Goal: Book appointment/travel/reservation

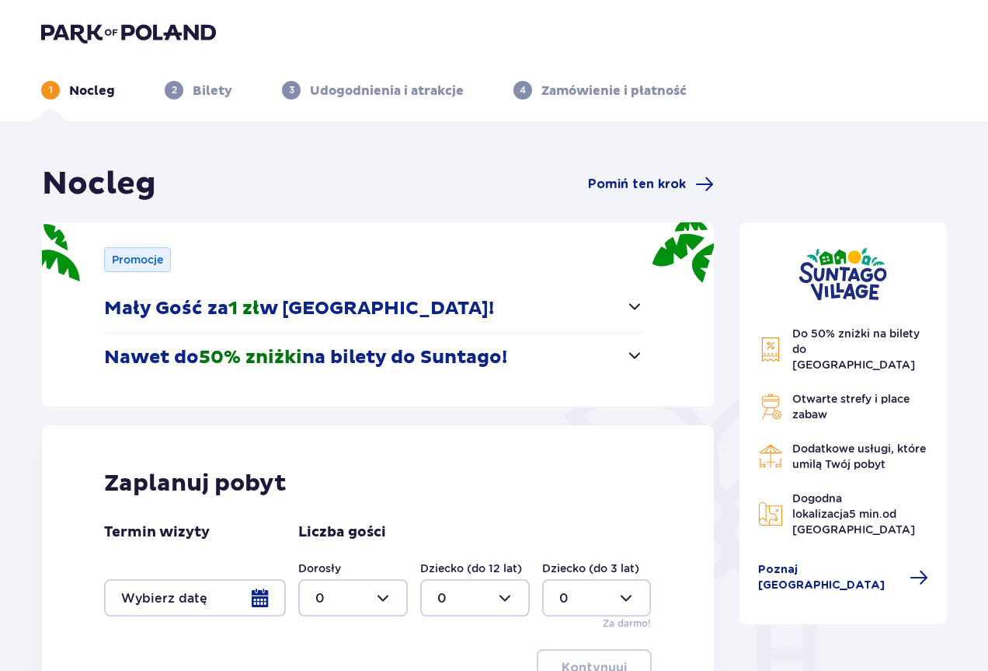
click at [632, 302] on span "button" at bounding box center [634, 306] width 19 height 19
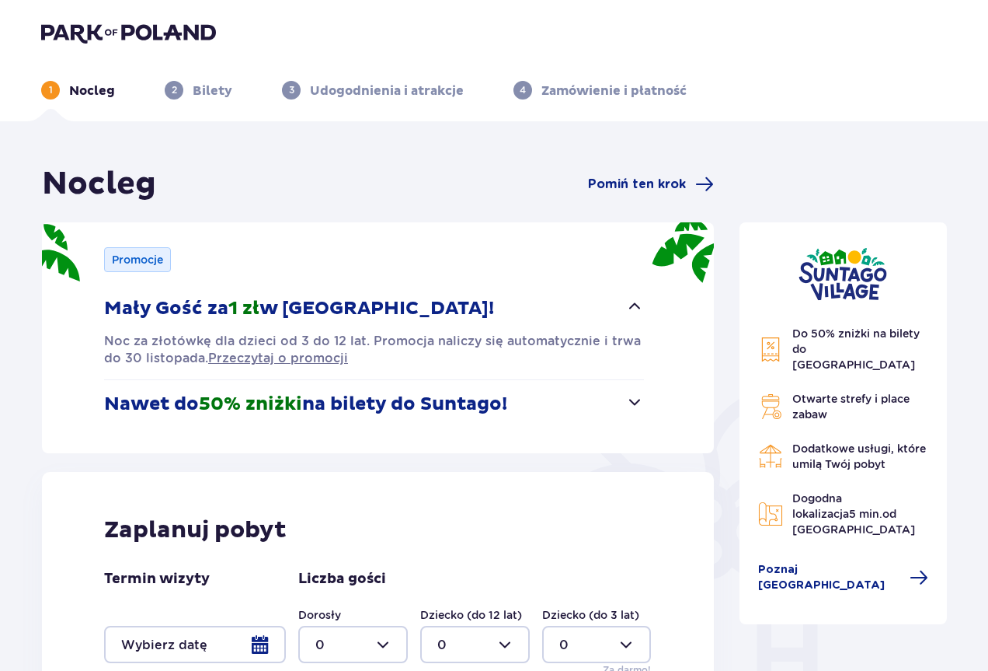
click at [632, 302] on span "button" at bounding box center [634, 306] width 19 height 19
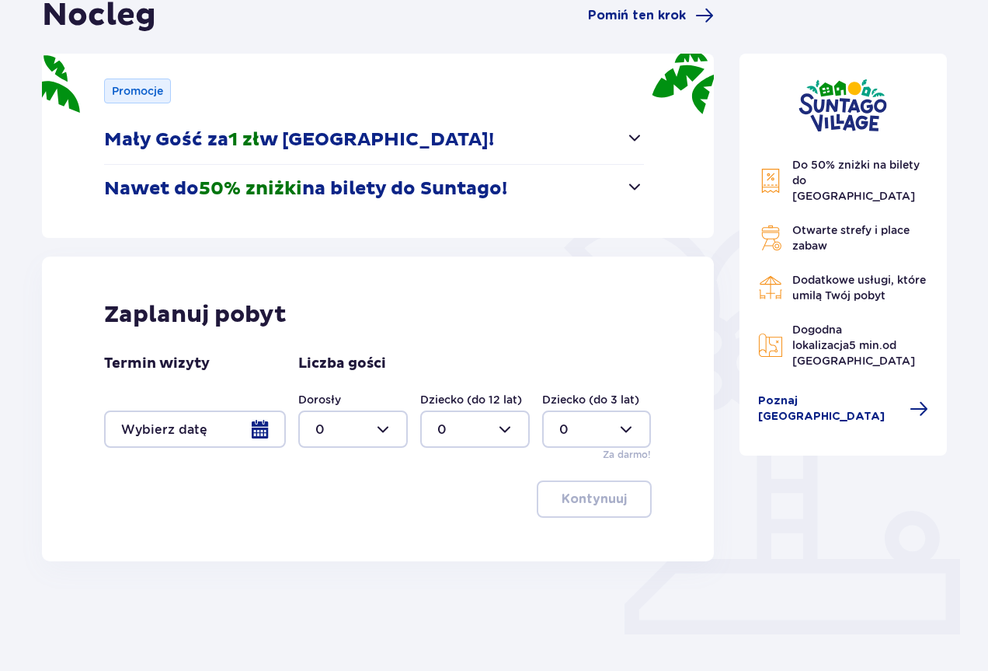
scroll to position [193, 0]
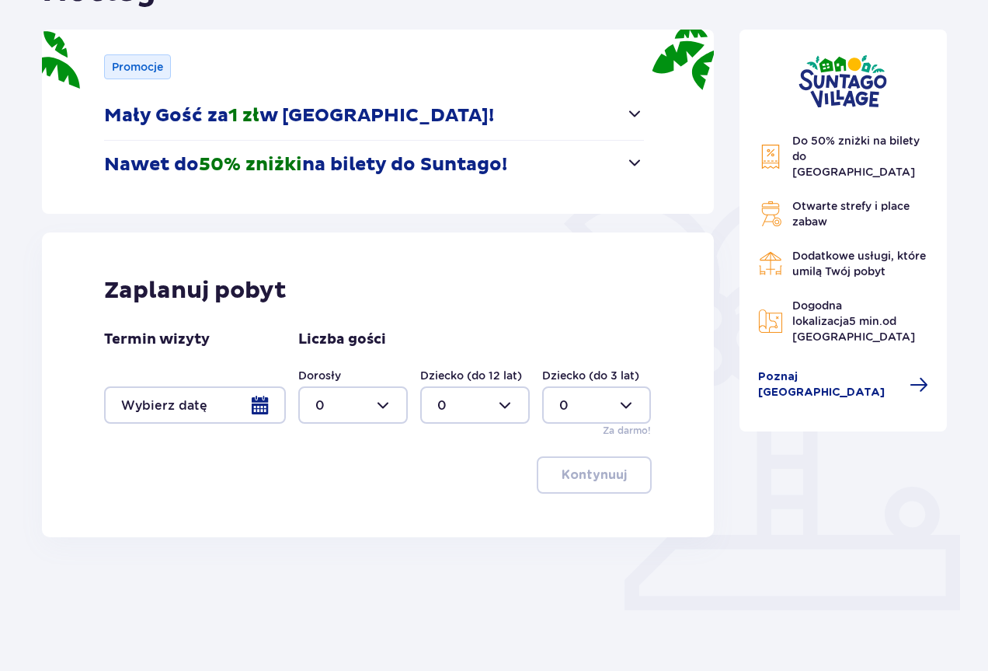
click at [263, 410] on div at bounding box center [195, 404] width 182 height 37
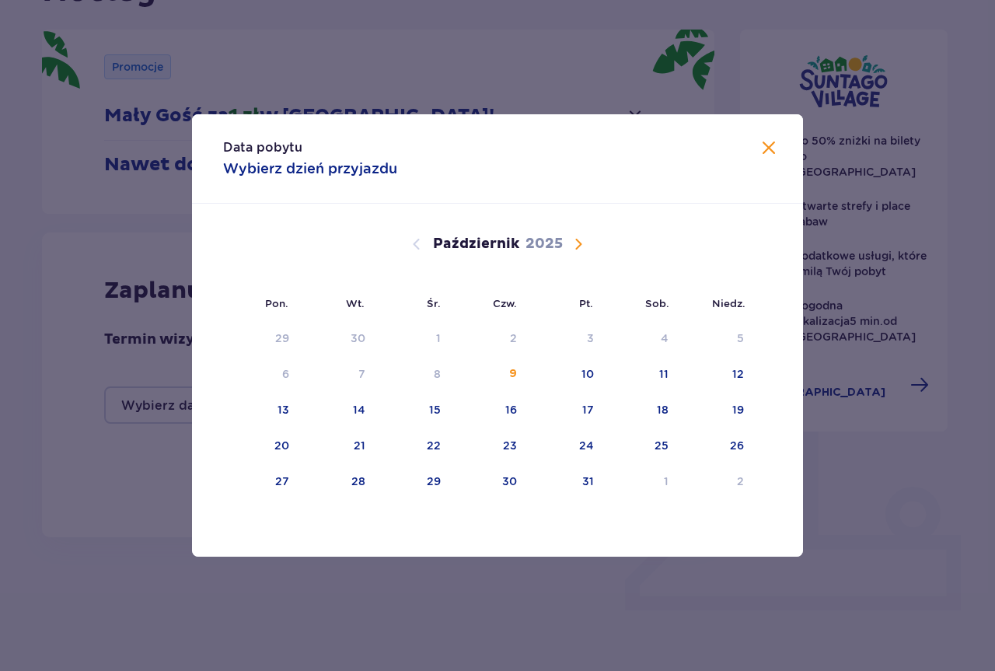
click at [584, 240] on span "Następny miesiąc" at bounding box center [578, 244] width 19 height 19
click at [655, 368] on div "8" at bounding box center [639, 374] width 75 height 34
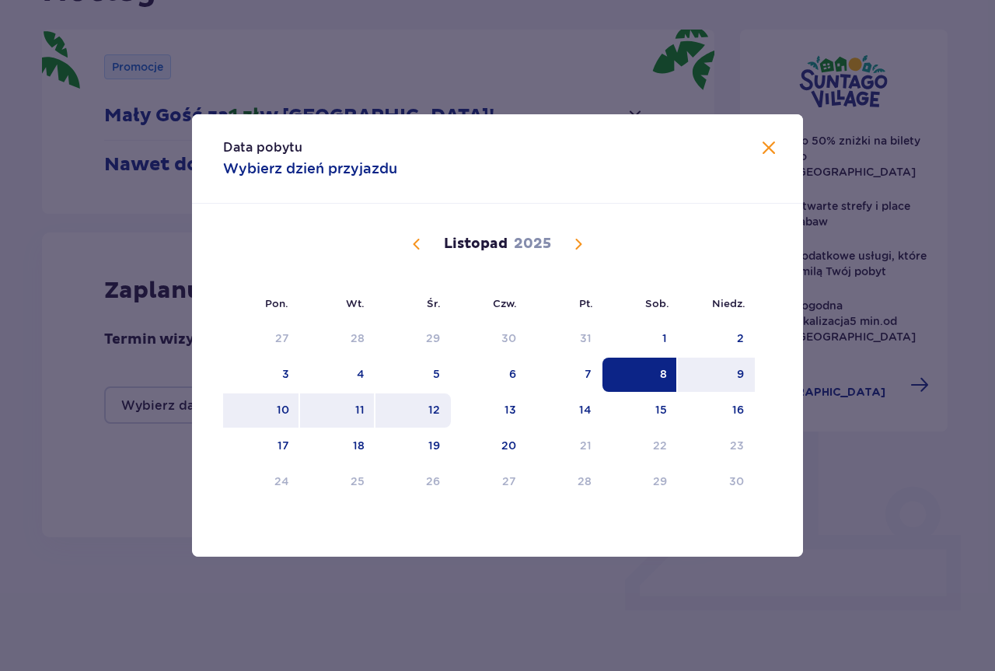
click at [375, 407] on div "12" at bounding box center [412, 410] width 75 height 34
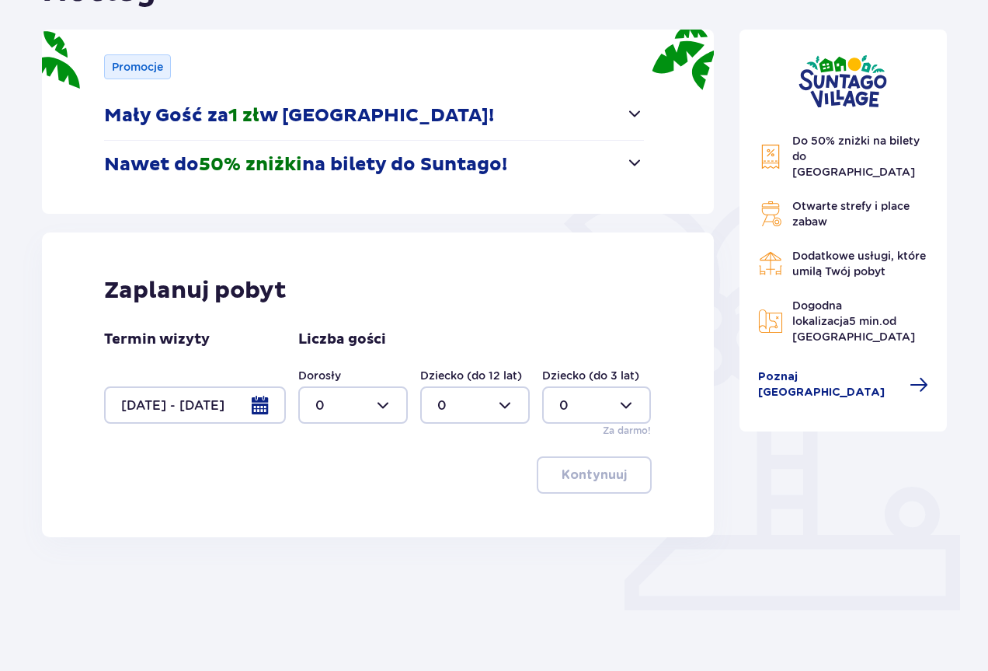
click at [259, 402] on div at bounding box center [195, 404] width 182 height 37
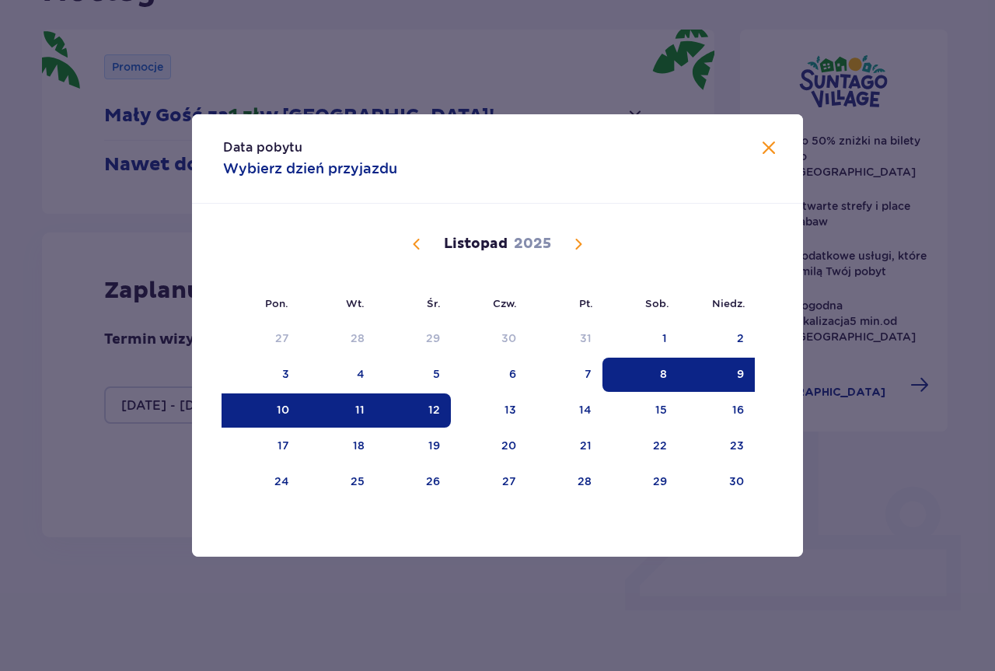
click at [348, 408] on div "11" at bounding box center [337, 410] width 75 height 34
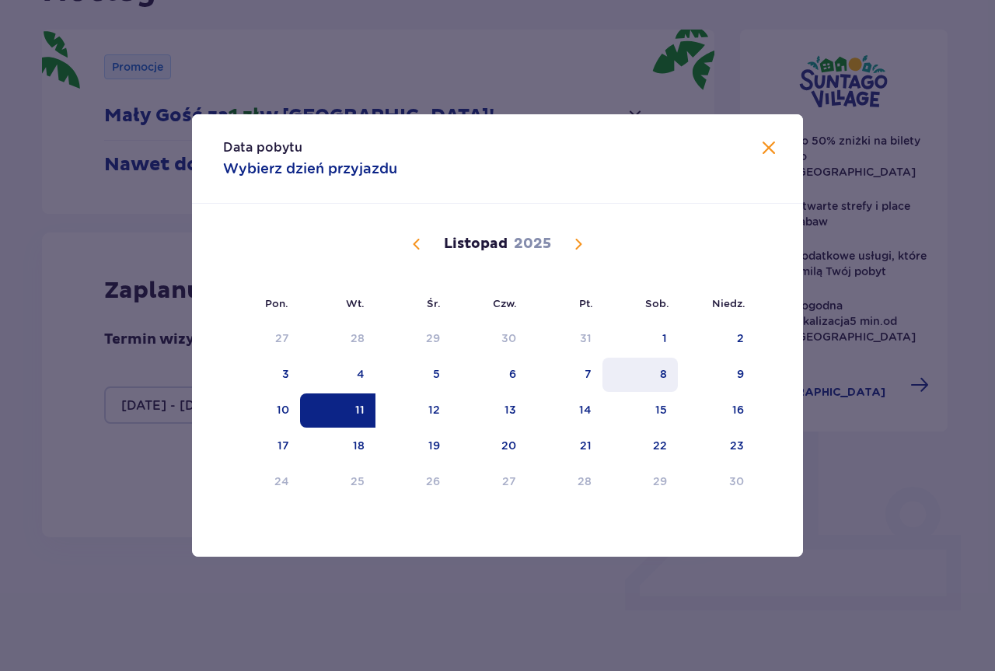
click at [663, 371] on div "8" at bounding box center [663, 374] width 7 height 16
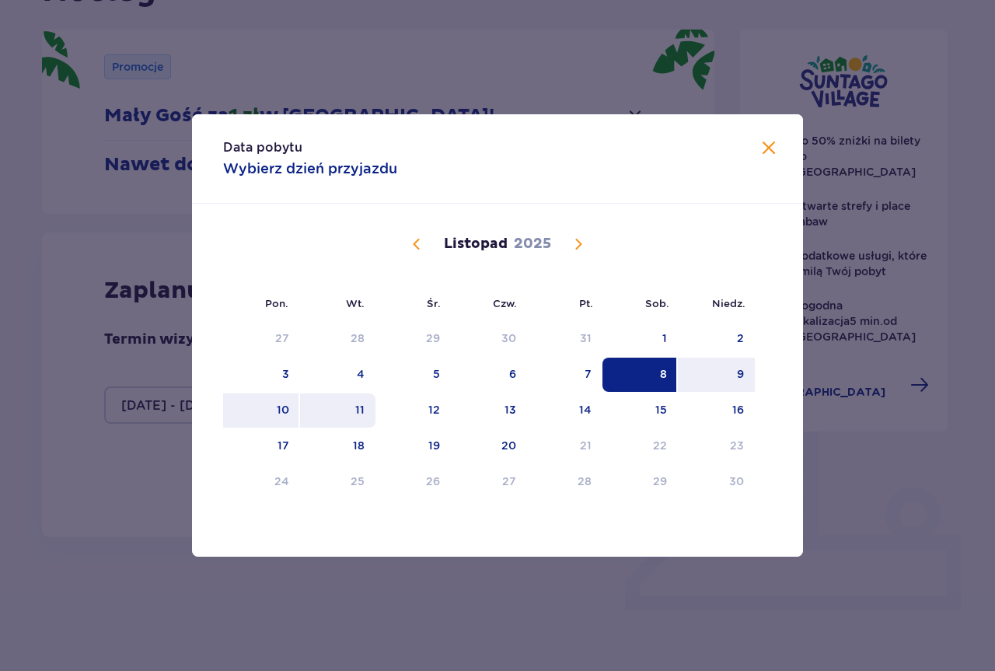
click at [353, 407] on div "11" at bounding box center [337, 410] width 75 height 34
type input "[DATE] - [DATE]"
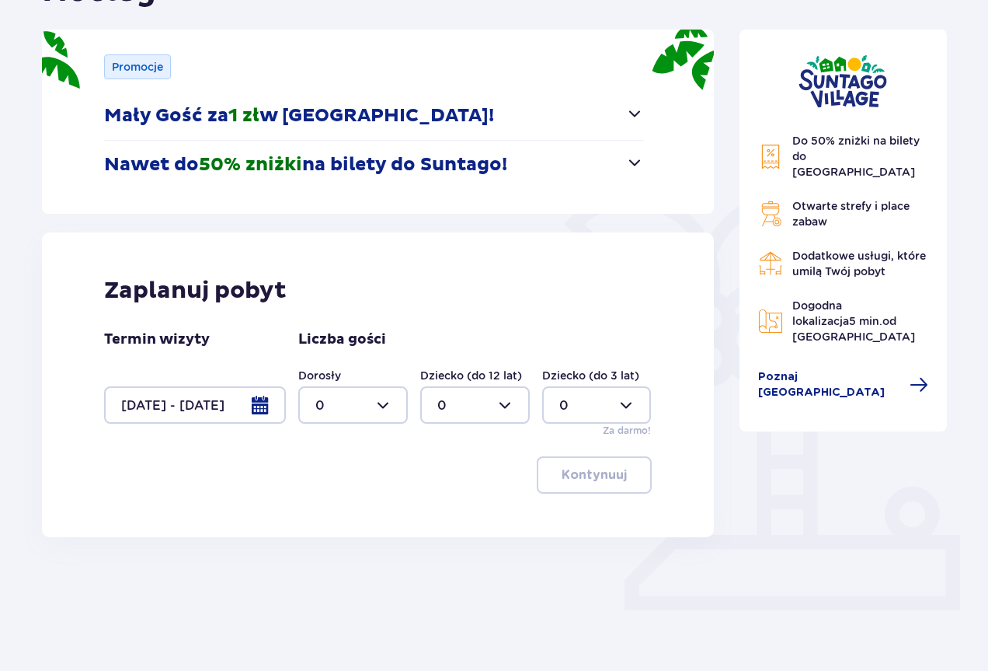
click at [387, 408] on div at bounding box center [353, 404] width 110 height 37
click at [333, 512] on div "2" at bounding box center [352, 517] width 75 height 17
type input "2"
click at [508, 404] on div at bounding box center [475, 404] width 110 height 37
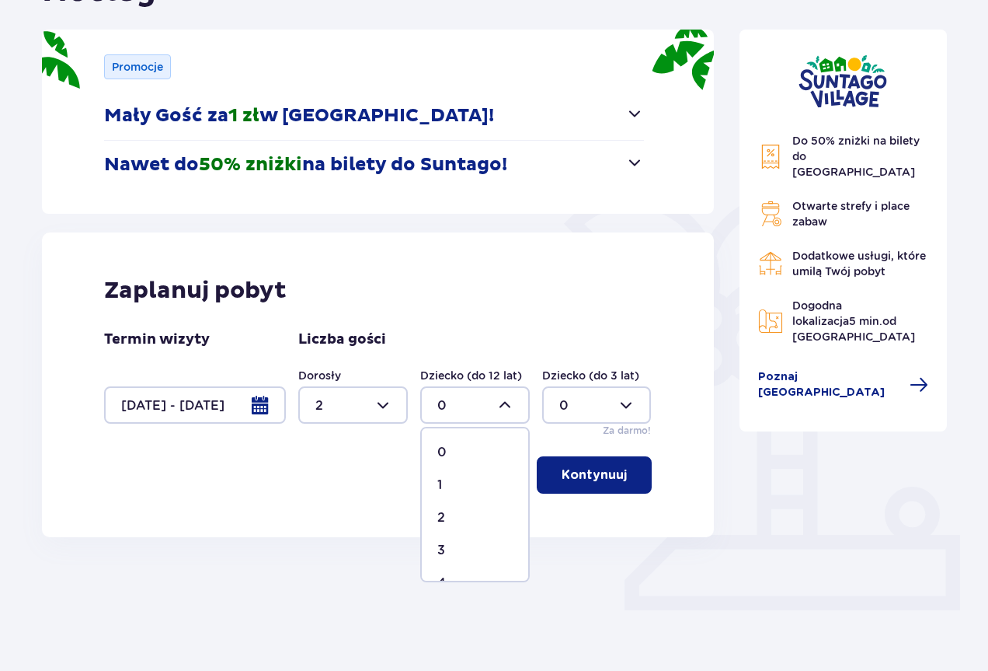
click at [437, 511] on p "2" at bounding box center [441, 517] width 8 height 17
type input "2"
click at [566, 476] on p "Kontynuuj" at bounding box center [594, 474] width 65 height 17
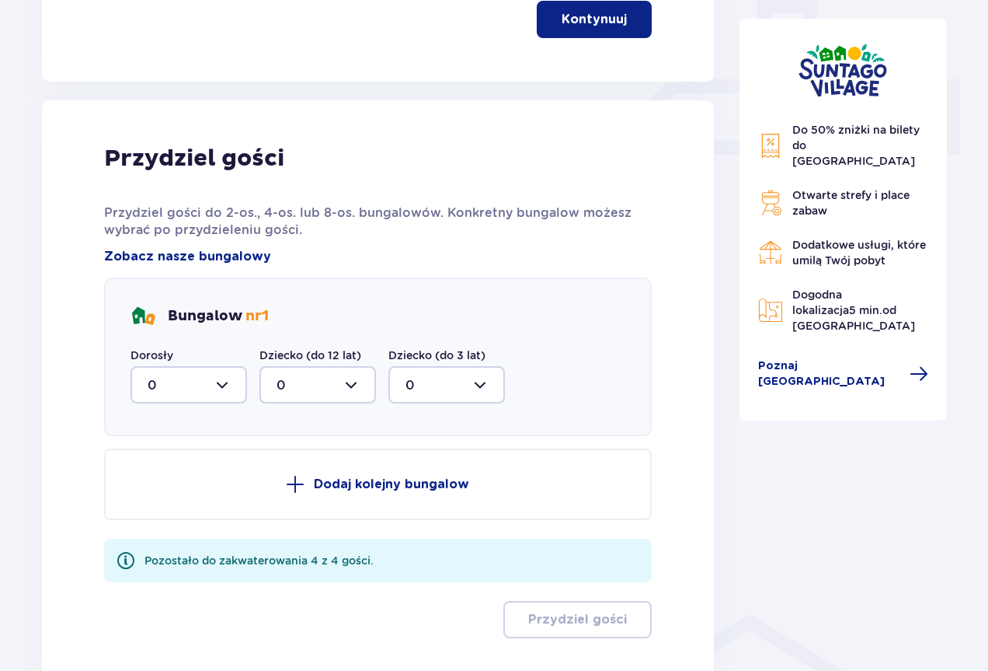
scroll to position [730, 0]
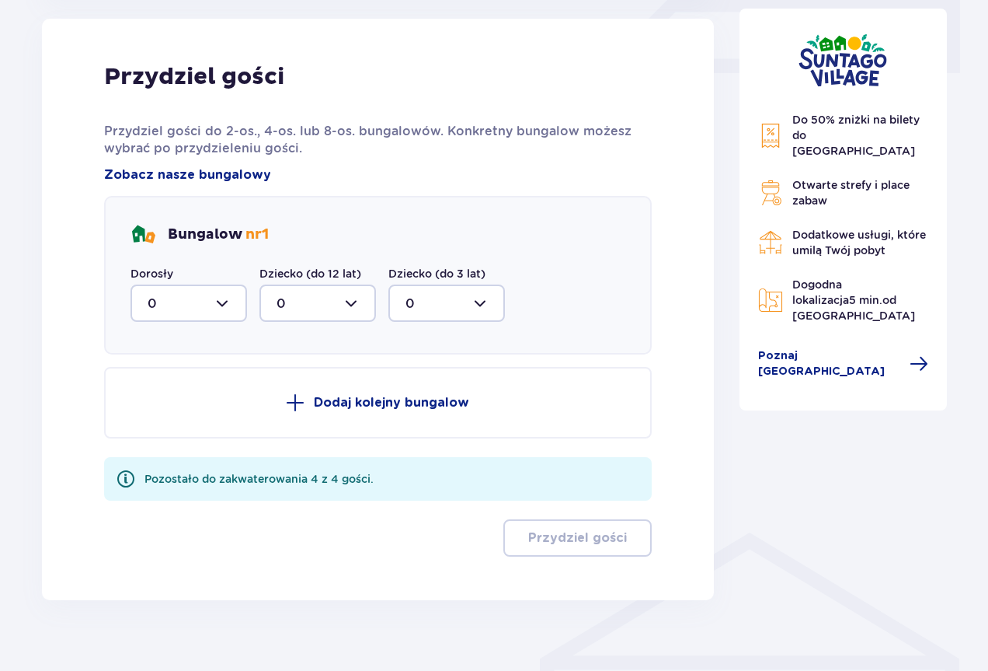
click at [232, 298] on div at bounding box center [189, 302] width 117 height 37
click at [153, 411] on p "2" at bounding box center [152, 415] width 8 height 17
type input "2"
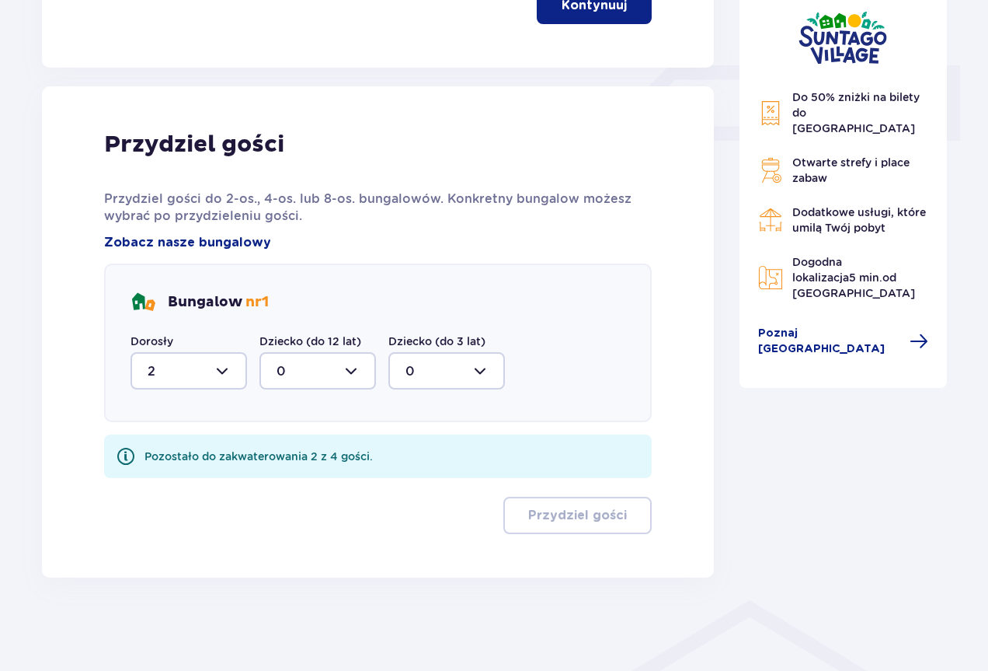
scroll to position [662, 0]
click at [354, 378] on div at bounding box center [318, 370] width 117 height 37
click at [287, 483] on div "2" at bounding box center [318, 483] width 82 height 17
type input "2"
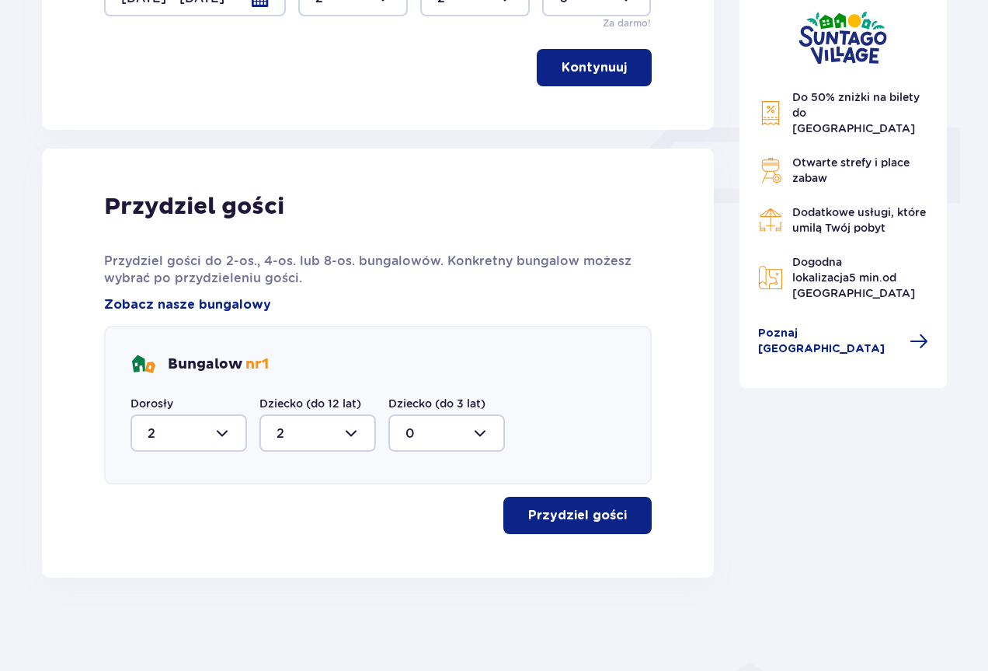
click at [563, 515] on p "Przydziel gości" at bounding box center [577, 515] width 99 height 17
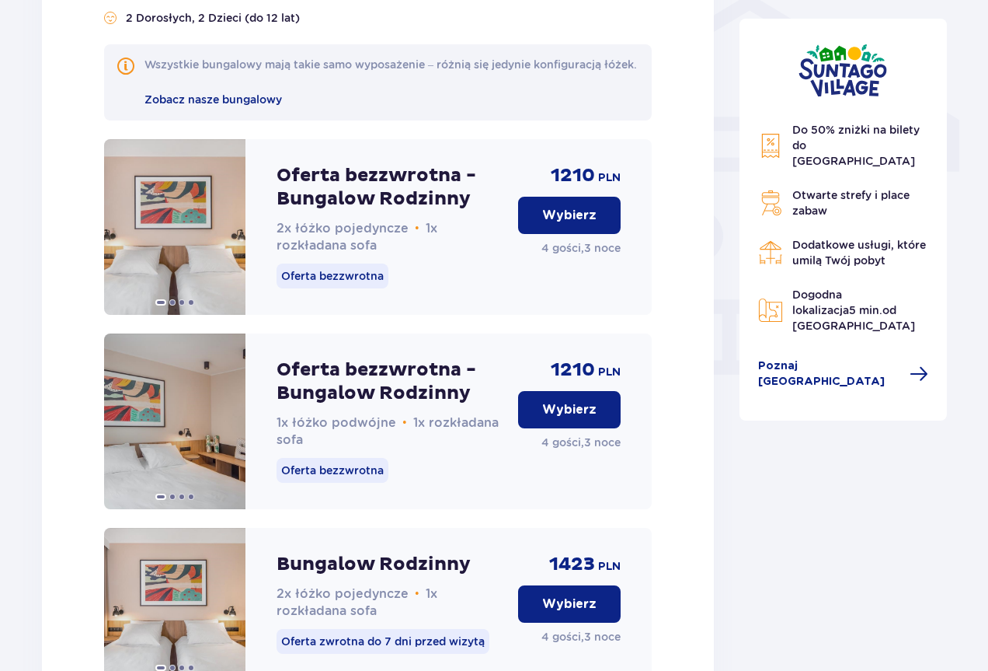
scroll to position [1255, 0]
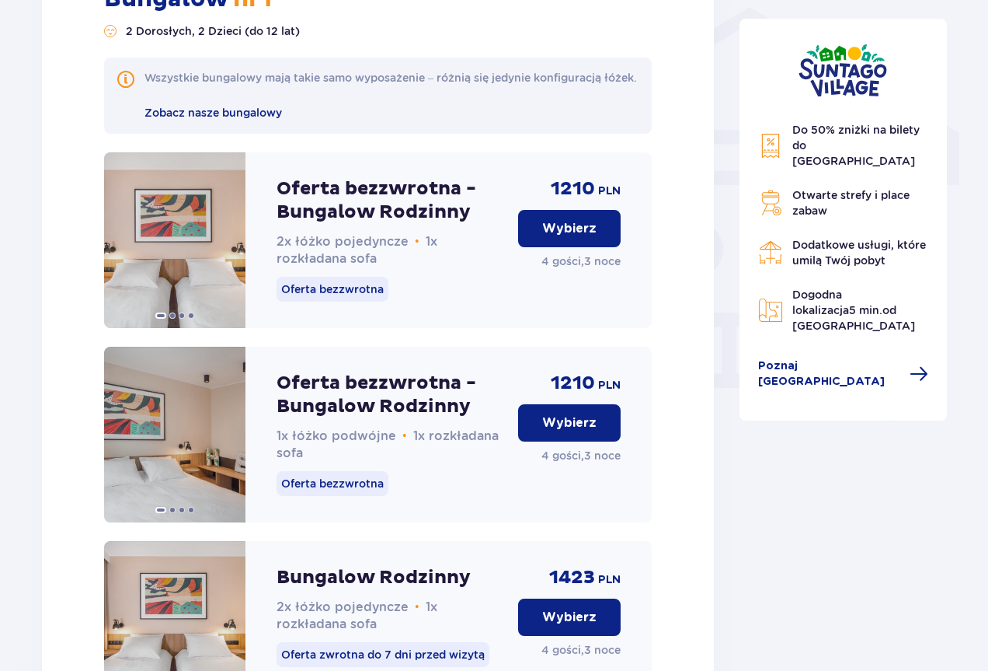
click at [563, 247] on button "Wybierz" at bounding box center [569, 228] width 103 height 37
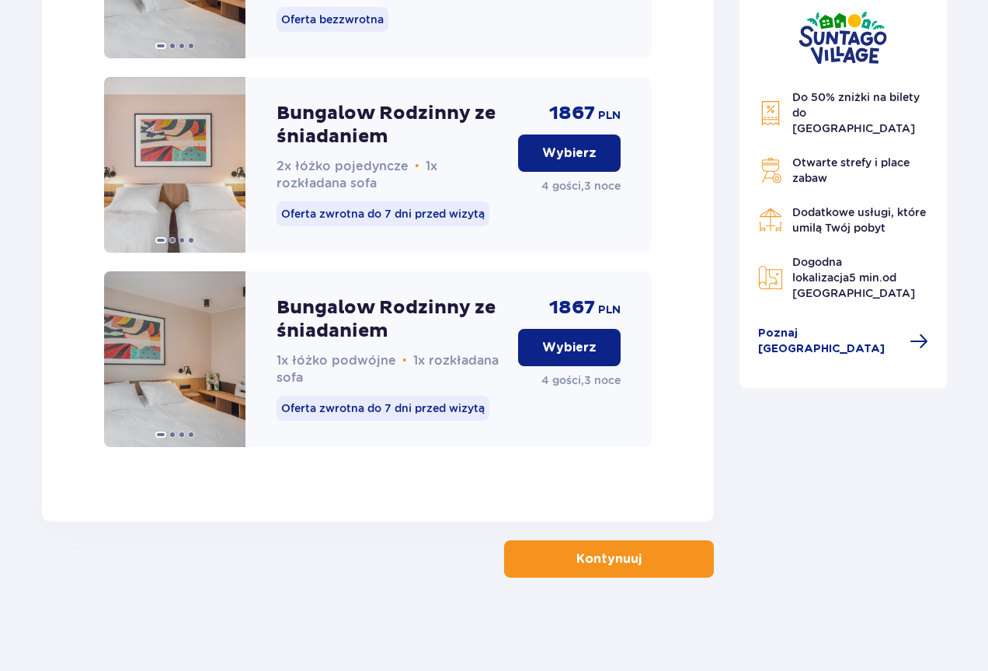
scroll to position [2511, 0]
click at [591, 558] on p "Kontynuuj" at bounding box center [609, 558] width 65 height 17
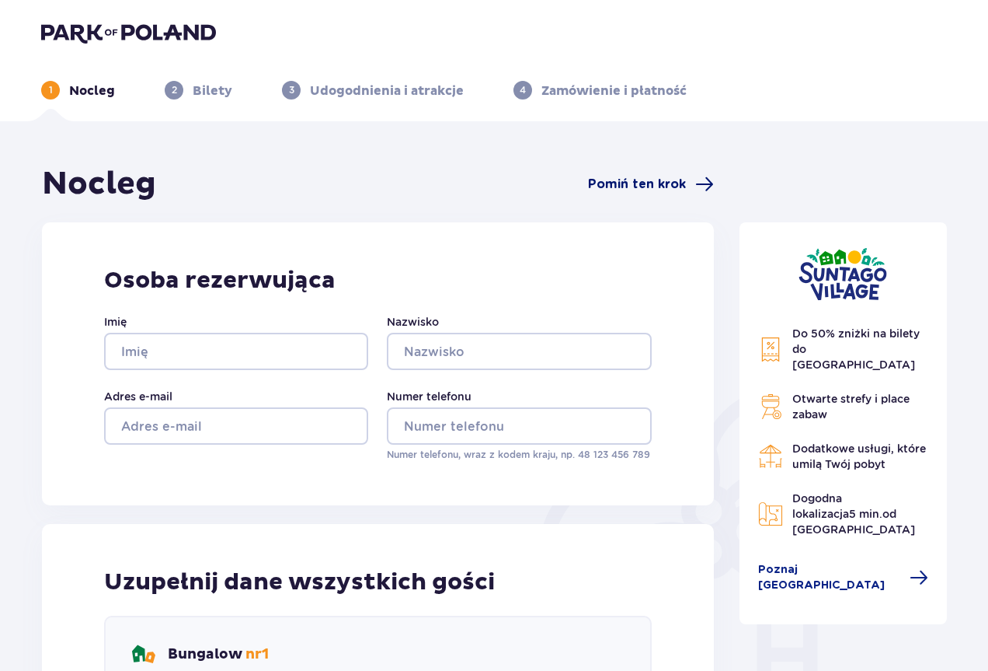
click at [645, 186] on span "Pomiń ten krok" at bounding box center [637, 184] width 98 height 17
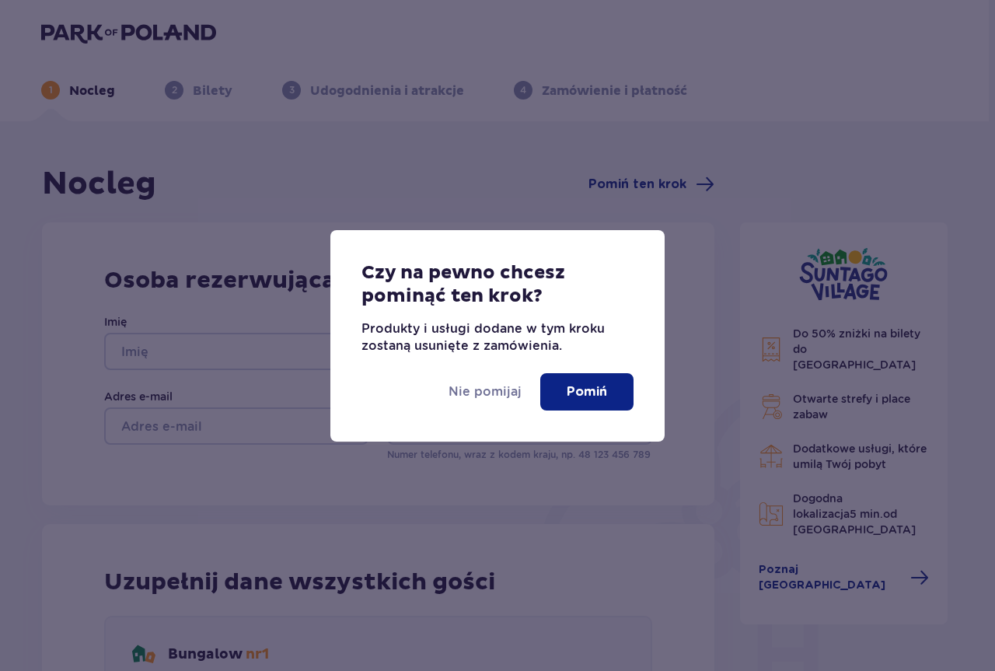
click at [587, 386] on p "Pomiń" at bounding box center [586, 391] width 40 height 17
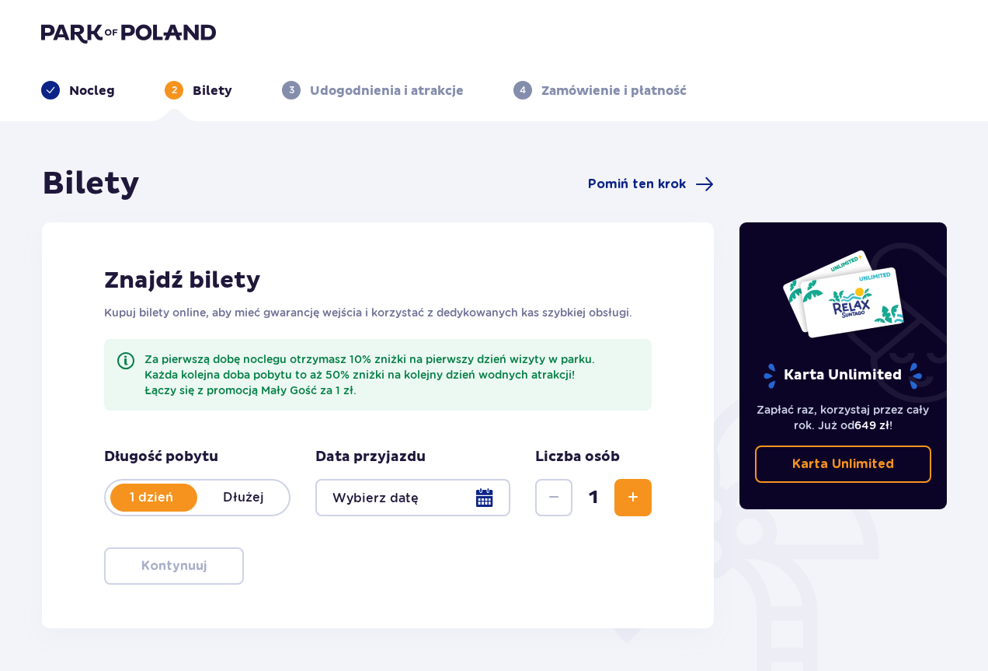
scroll to position [78, 0]
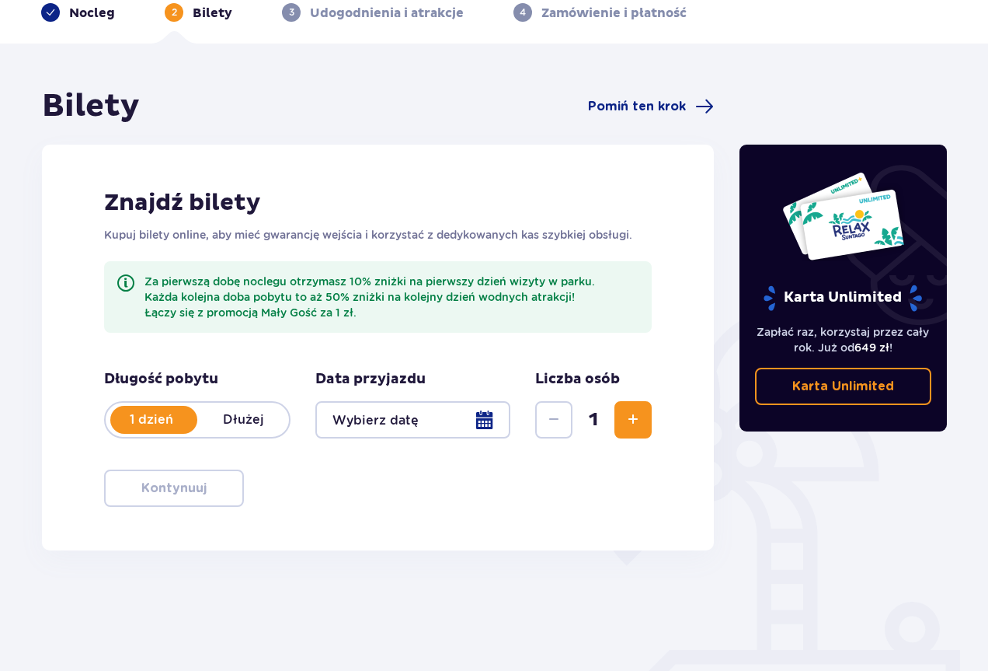
click at [492, 419] on div at bounding box center [412, 419] width 195 height 37
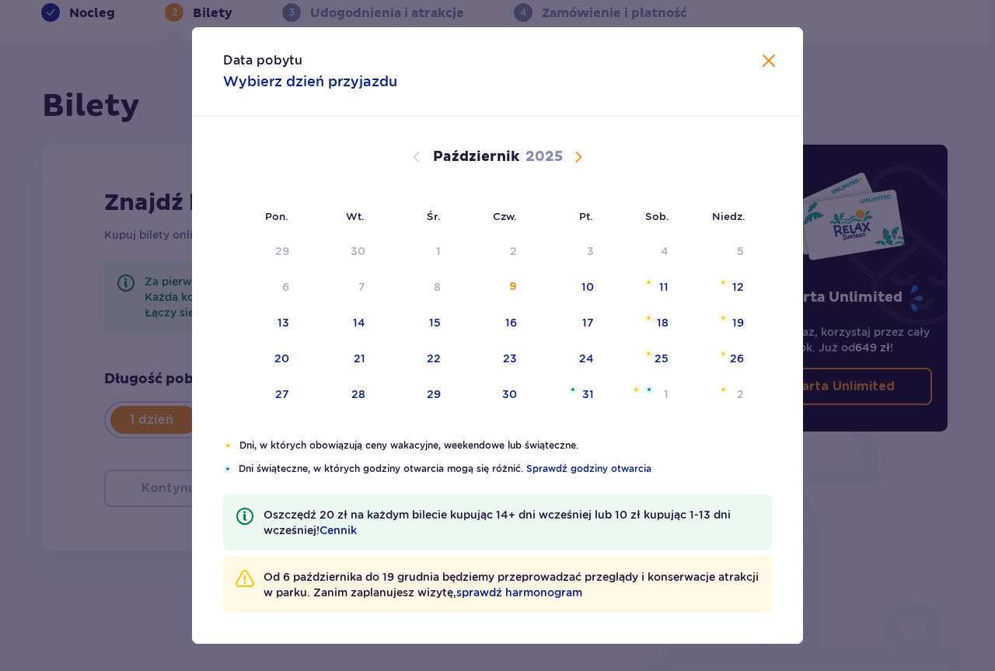
click at [579, 158] on span "Następny miesiąc" at bounding box center [578, 157] width 19 height 19
click at [576, 159] on span "Następny miesiąc" at bounding box center [578, 157] width 19 height 19
click at [411, 156] on span "Poprzedni miesiąc" at bounding box center [416, 157] width 19 height 19
click at [653, 284] on div "8" at bounding box center [639, 287] width 75 height 34
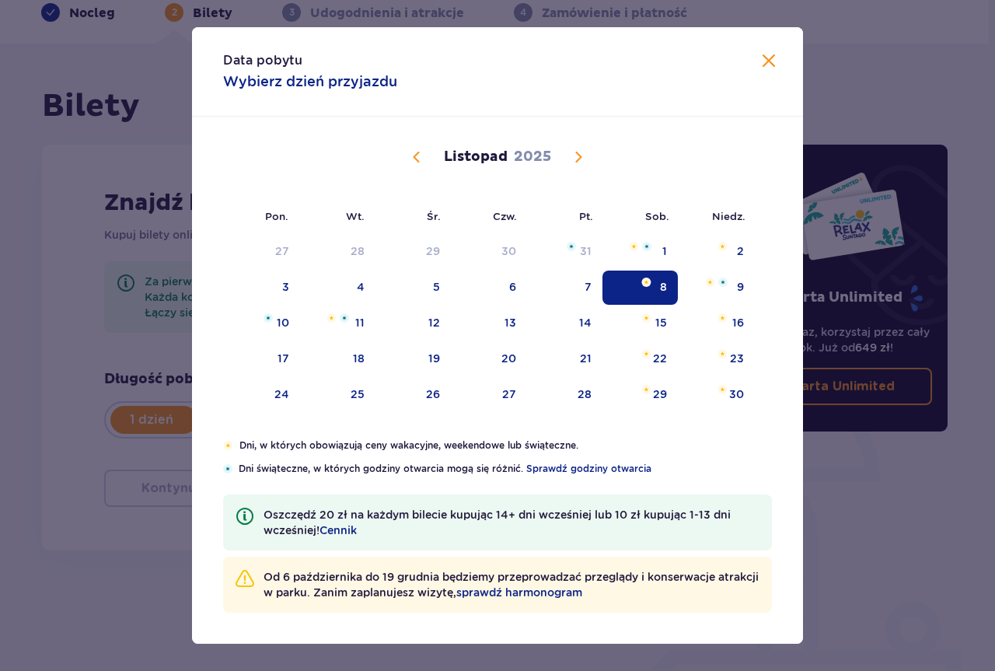
type input "[DATE]"
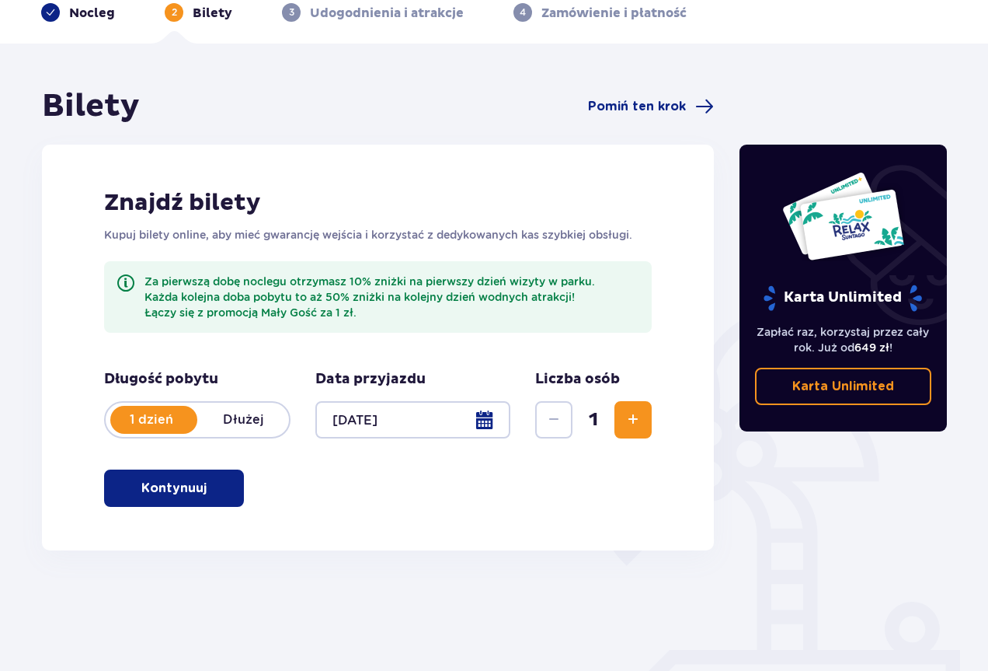
click at [632, 416] on span "Zwiększ" at bounding box center [633, 419] width 19 height 19
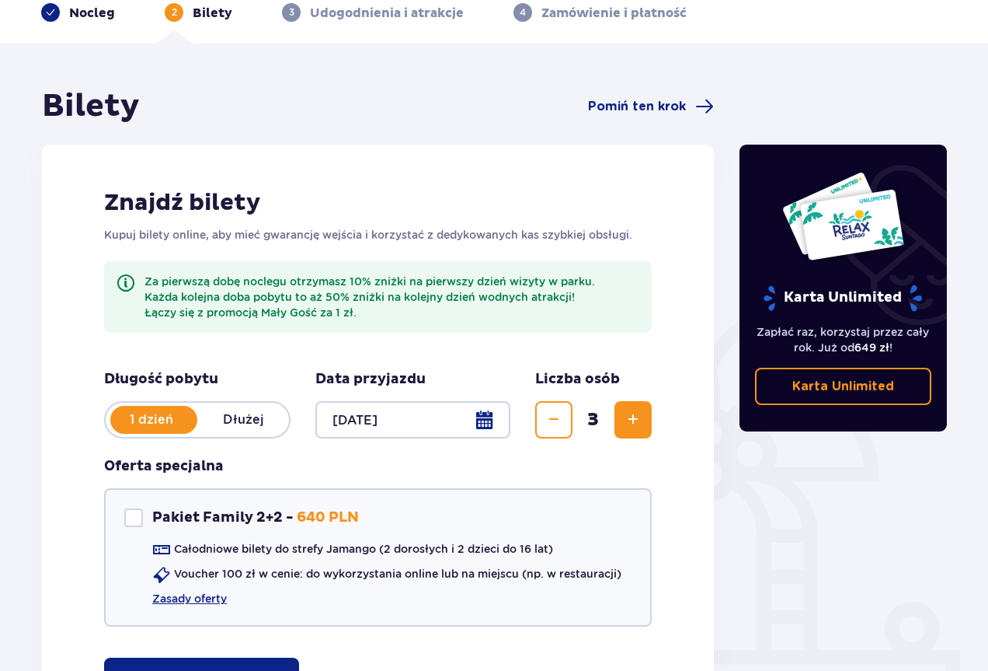
click at [632, 416] on span "Zwiększ" at bounding box center [633, 419] width 19 height 19
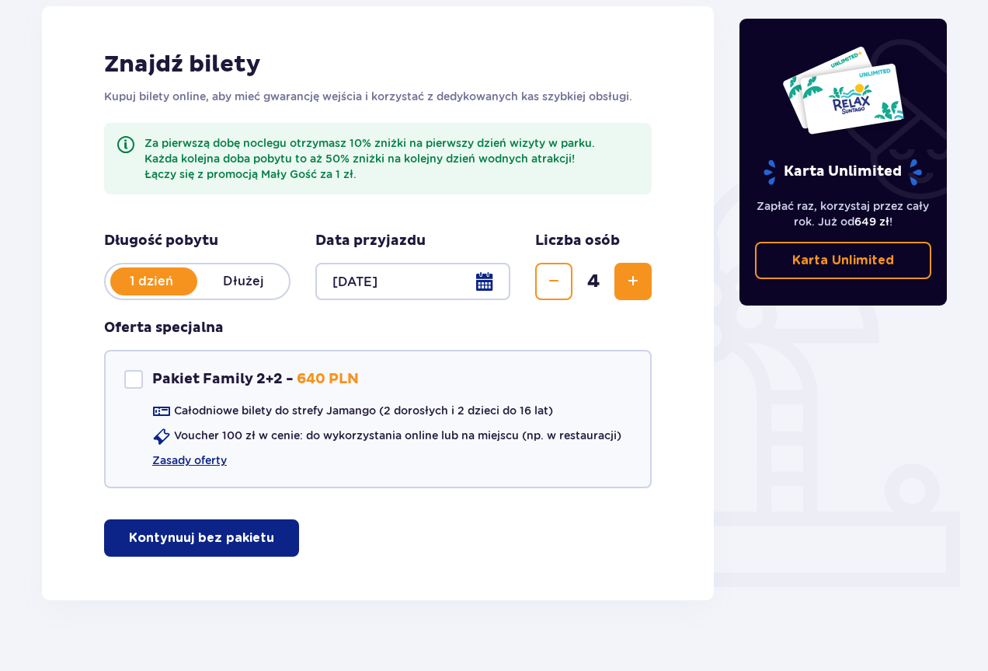
scroll to position [233, 0]
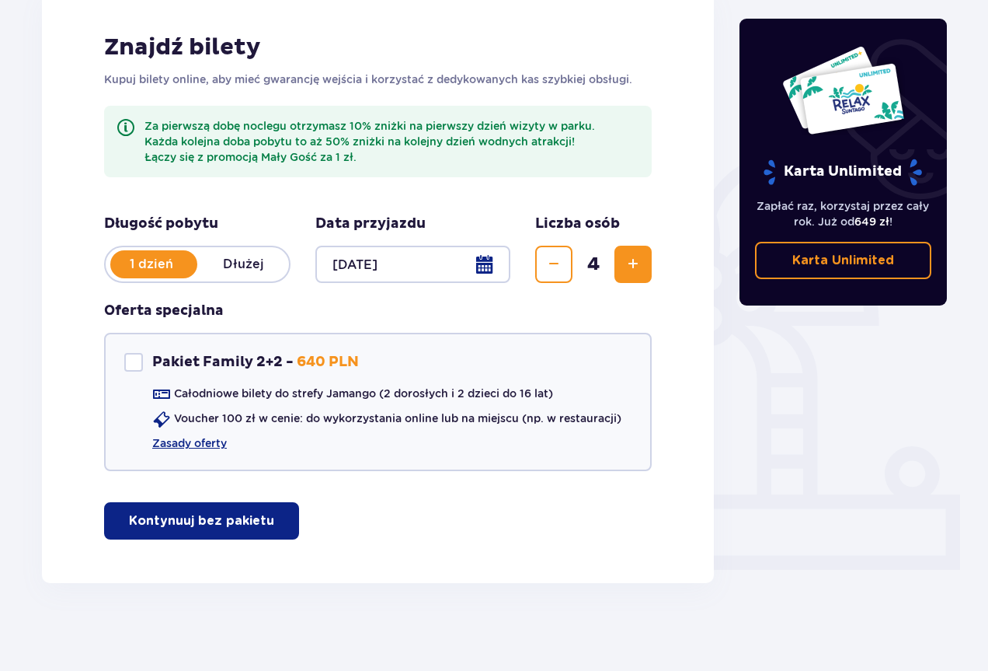
click at [198, 259] on p "Dłużej" at bounding box center [243, 264] width 92 height 17
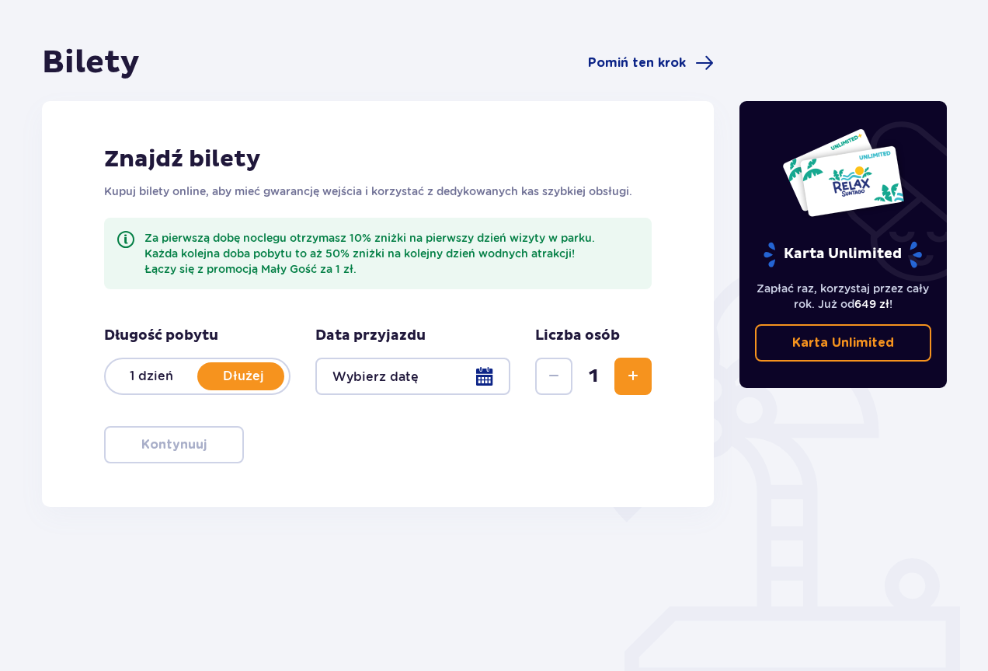
click at [486, 377] on div at bounding box center [412, 375] width 195 height 37
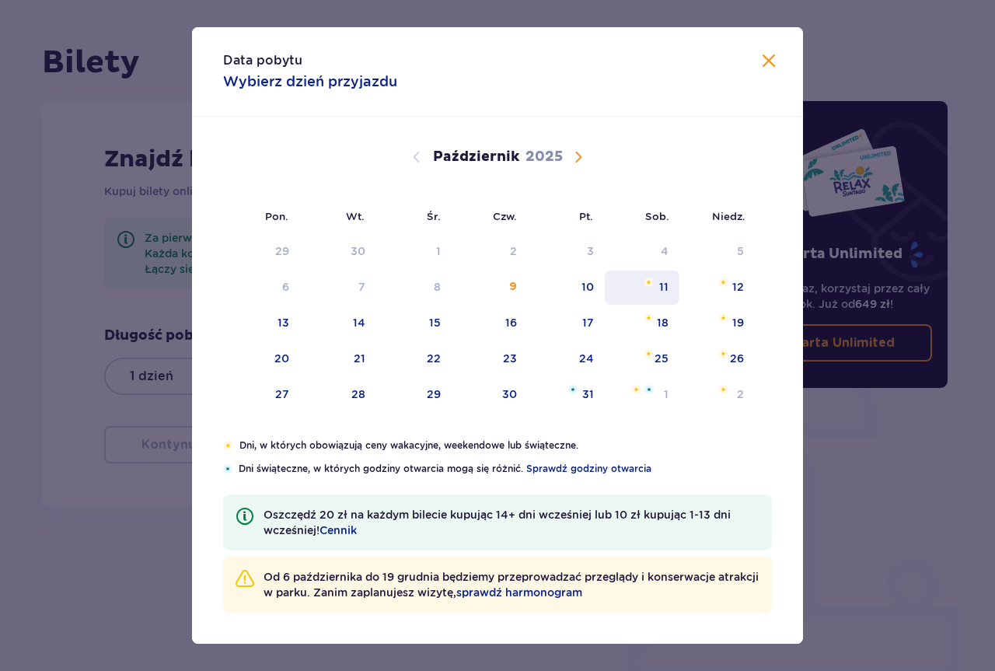
click at [654, 282] on div "11" at bounding box center [642, 287] width 75 height 34
click at [574, 152] on span "Następny miesiąc" at bounding box center [578, 157] width 19 height 19
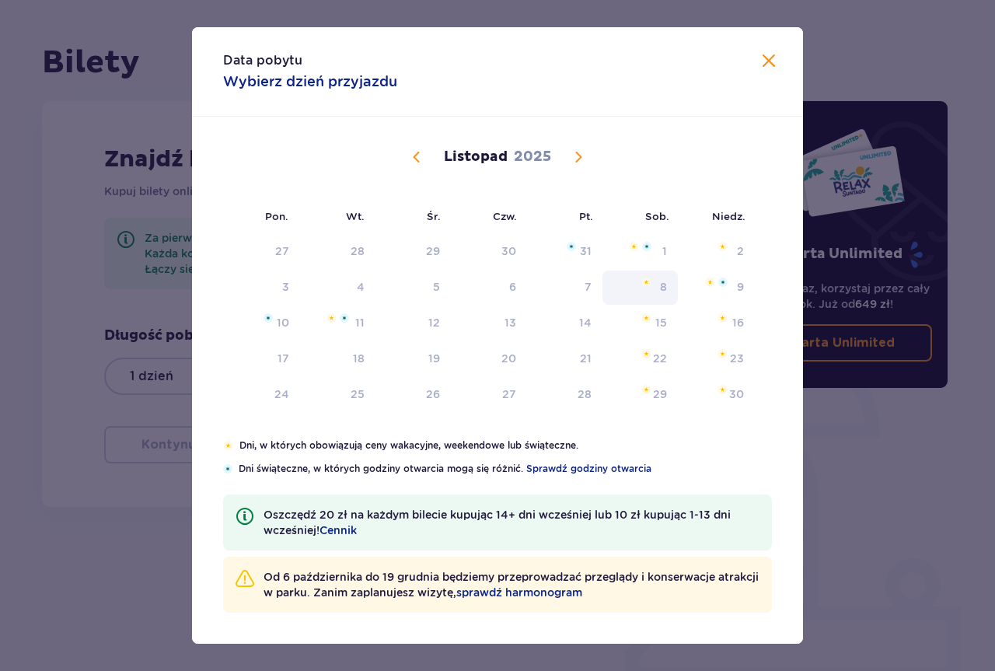
click at [657, 291] on div "8" at bounding box center [639, 287] width 75 height 34
click at [653, 284] on div "8" at bounding box center [639, 287] width 75 height 34
click at [726, 280] on img "Data niedostępna. niedziela, 9 listopada 2025" at bounding box center [722, 281] width 9 height 9
click at [665, 291] on div "8" at bounding box center [663, 287] width 7 height 16
click at [643, 286] on img "Data niedostępna. sobota, 8 listopada 2025" at bounding box center [646, 281] width 10 height 9
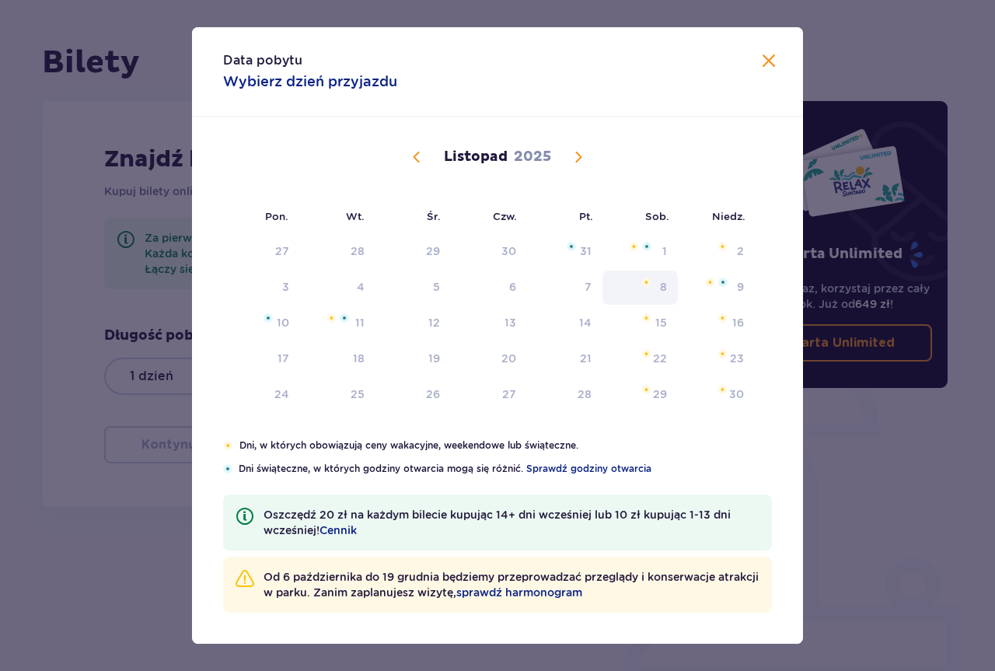
click at [643, 286] on img "Data niedostępna. sobota, 8 listopada 2025" at bounding box center [646, 281] width 10 height 9
click at [778, 64] on div "Data pobytu Wybierz dzień przyjazdu" at bounding box center [497, 71] width 611 height 89
click at [764, 64] on span "Zamknij" at bounding box center [768, 61] width 19 height 19
